Goal: Transaction & Acquisition: Purchase product/service

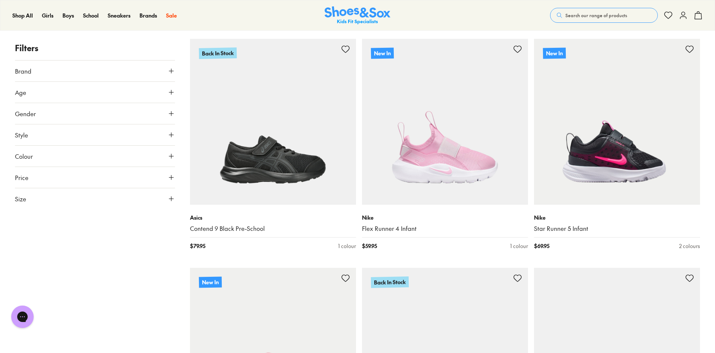
click at [171, 198] on icon at bounding box center [170, 198] width 7 height 7
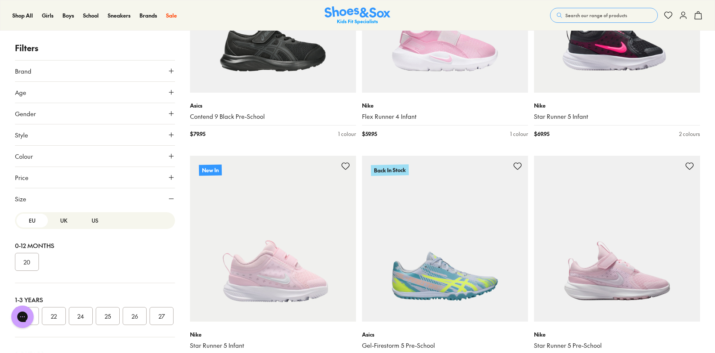
click at [58, 221] on button "UK" at bounding box center [63, 221] width 31 height 14
click at [90, 221] on button "US" at bounding box center [94, 221] width 31 height 14
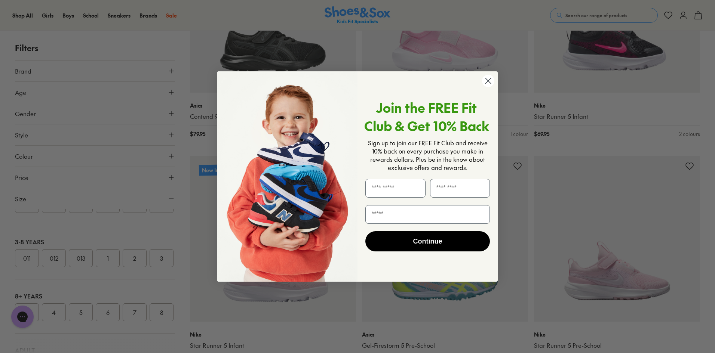
click at [487, 82] on circle "Close dialog" at bounding box center [488, 81] width 12 height 12
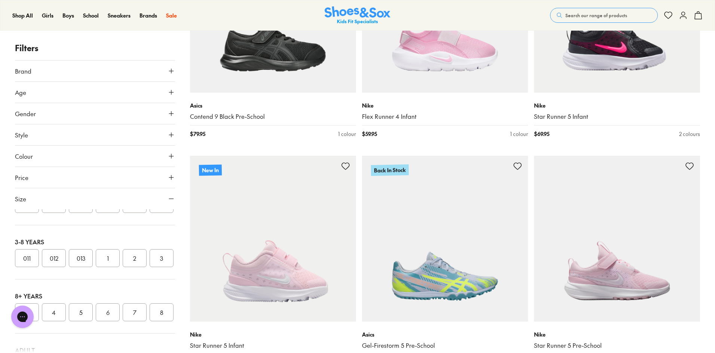
click at [78, 267] on button "013" at bounding box center [81, 258] width 24 height 18
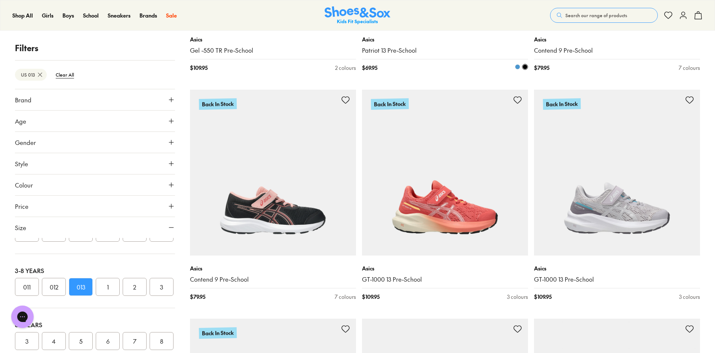
scroll to position [598, 0]
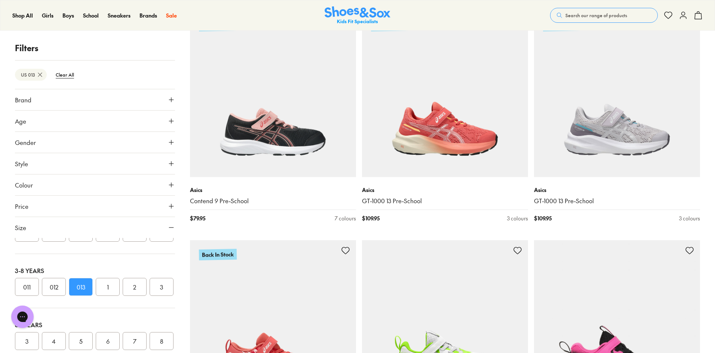
click at [27, 209] on span "Price" at bounding box center [21, 206] width 13 height 9
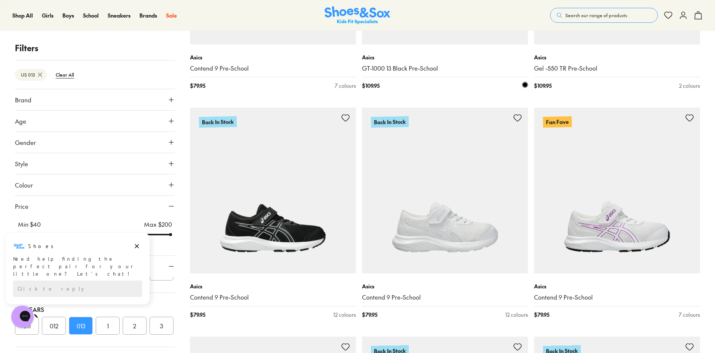
scroll to position [1981, 0]
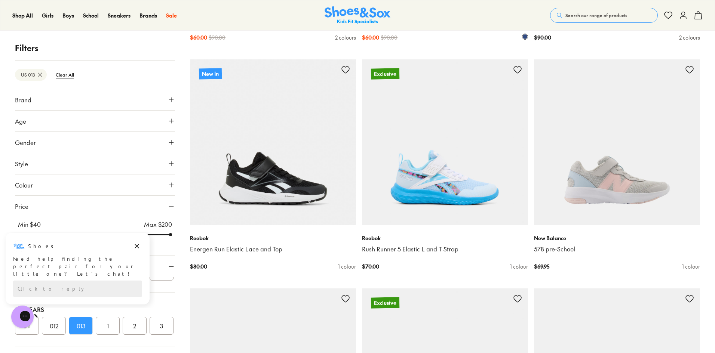
scroll to position [2654, 0]
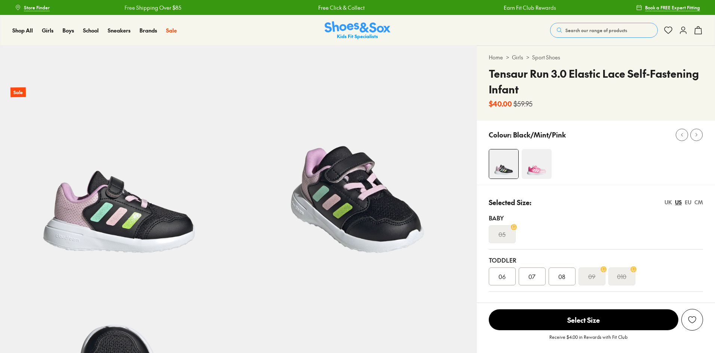
select select "*"
click at [539, 165] on img at bounding box center [536, 164] width 30 height 30
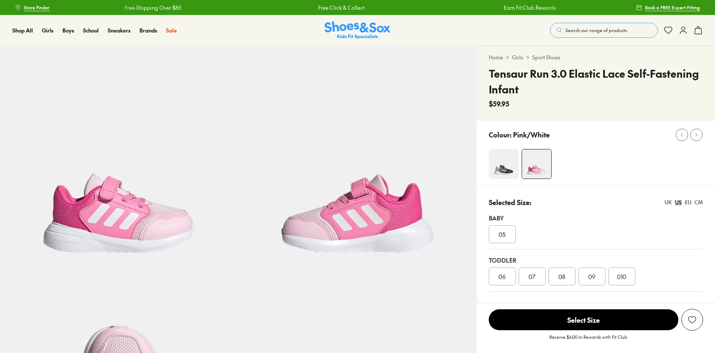
select select "*"
